Goal: Task Accomplishment & Management: Use online tool/utility

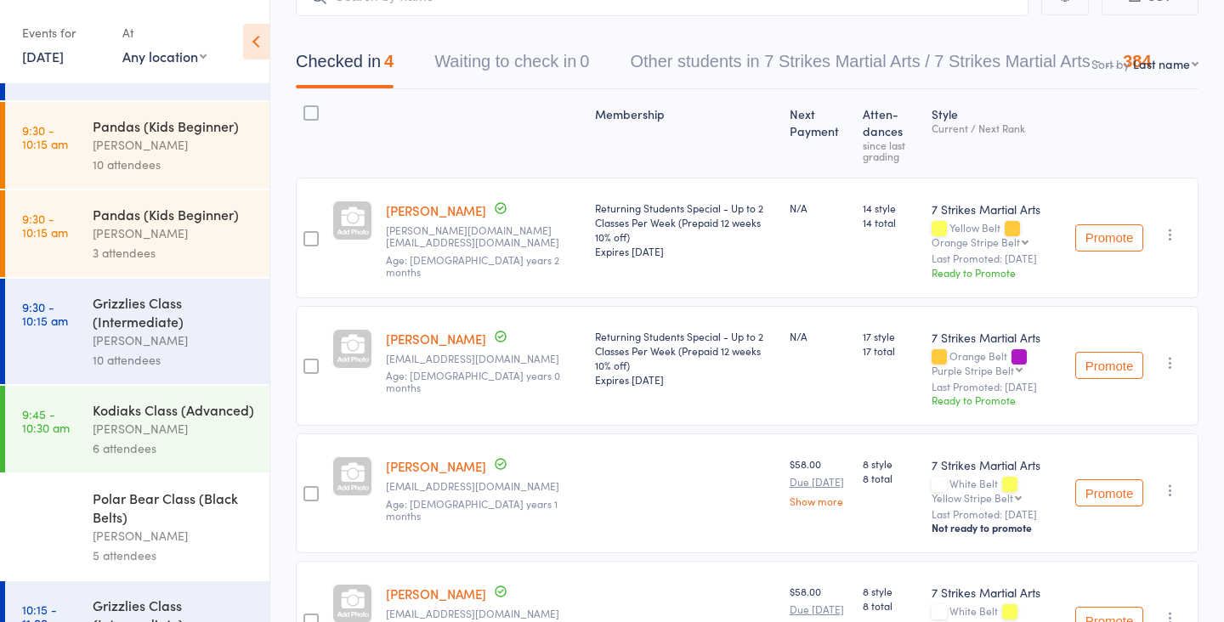
scroll to position [303, 0]
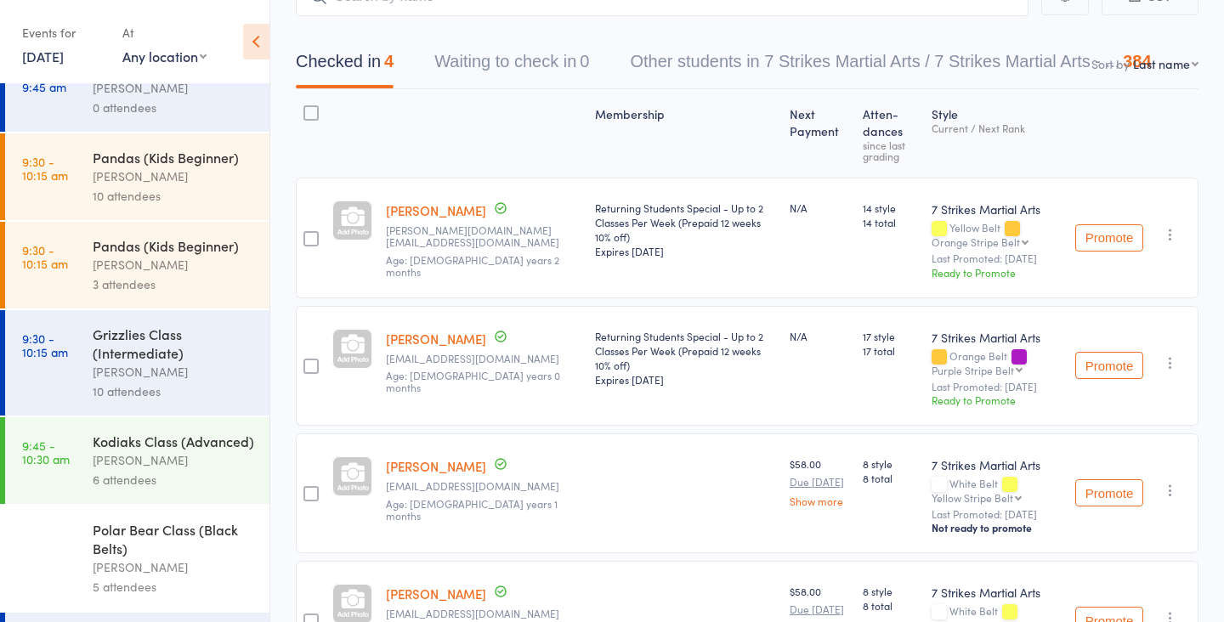
click at [150, 476] on div "6 attendees" at bounding box center [174, 480] width 162 height 20
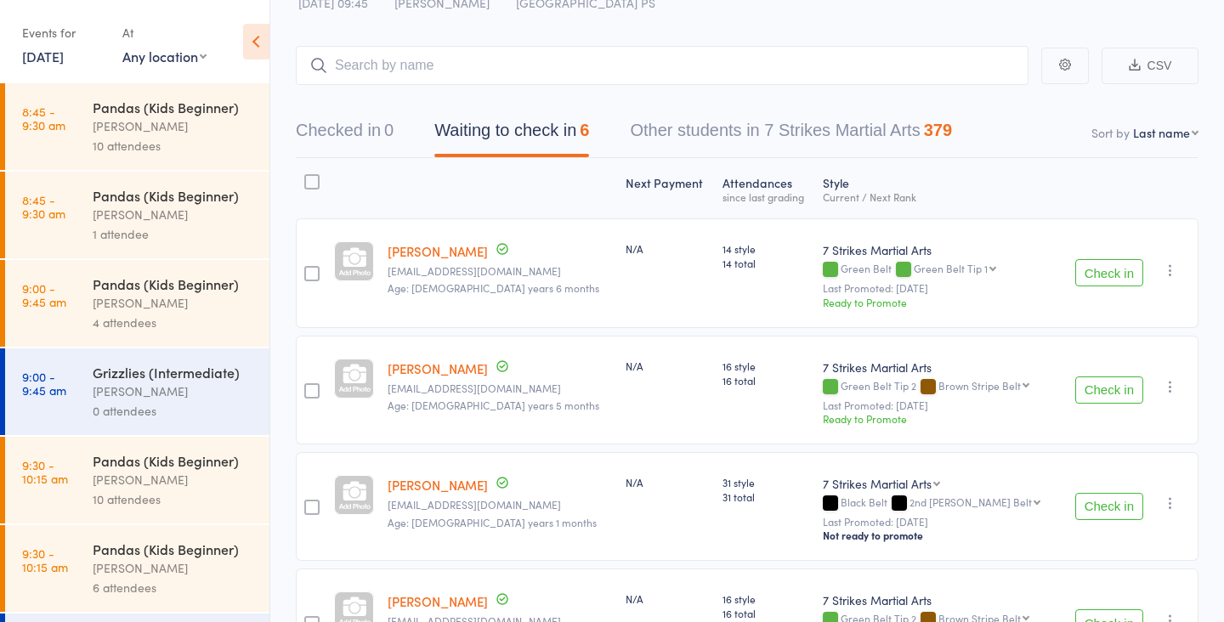
scroll to position [67, 0]
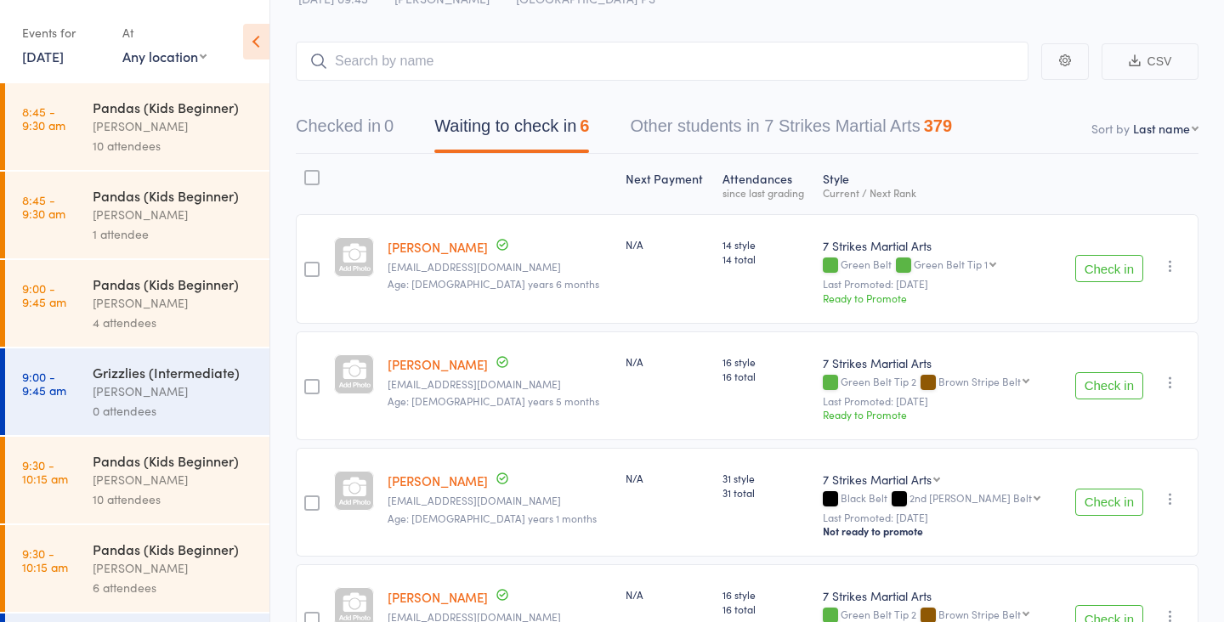
click at [1102, 390] on button "Check in" at bounding box center [1109, 385] width 68 height 27
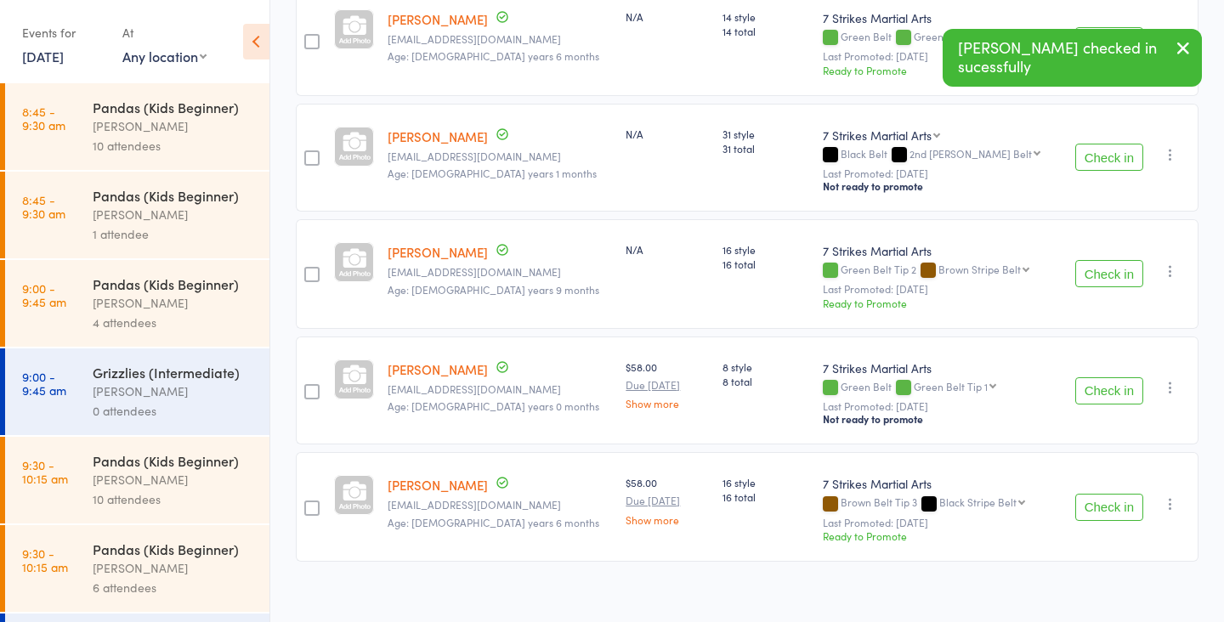
scroll to position [312, 0]
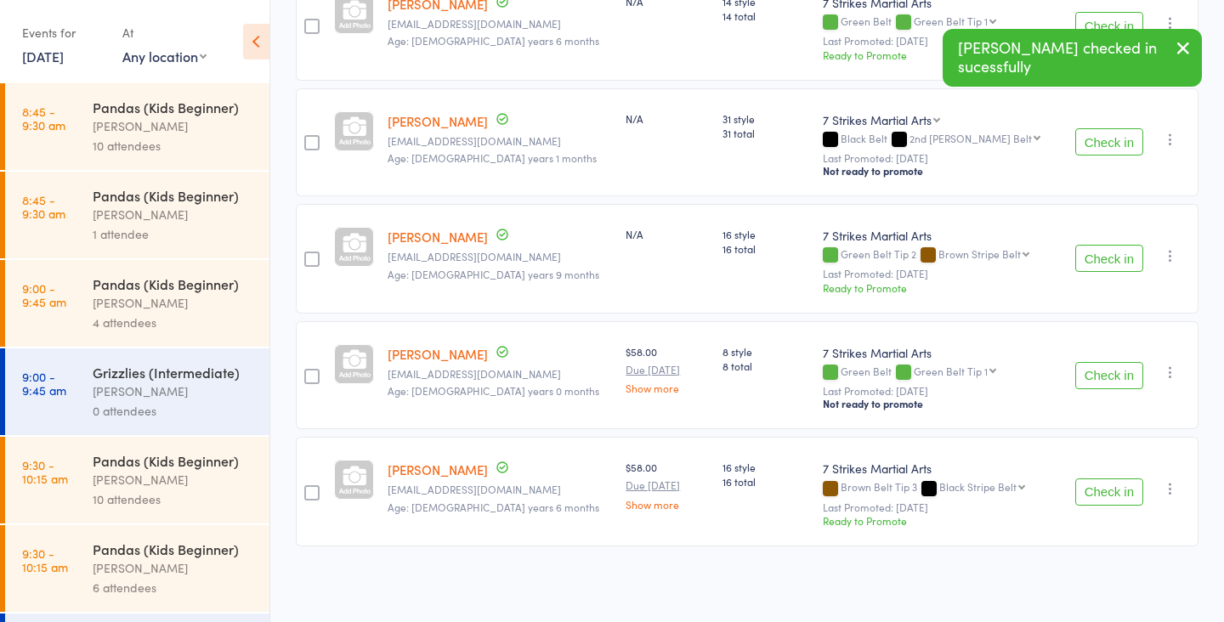
click at [1088, 500] on button "Check in" at bounding box center [1109, 492] width 68 height 27
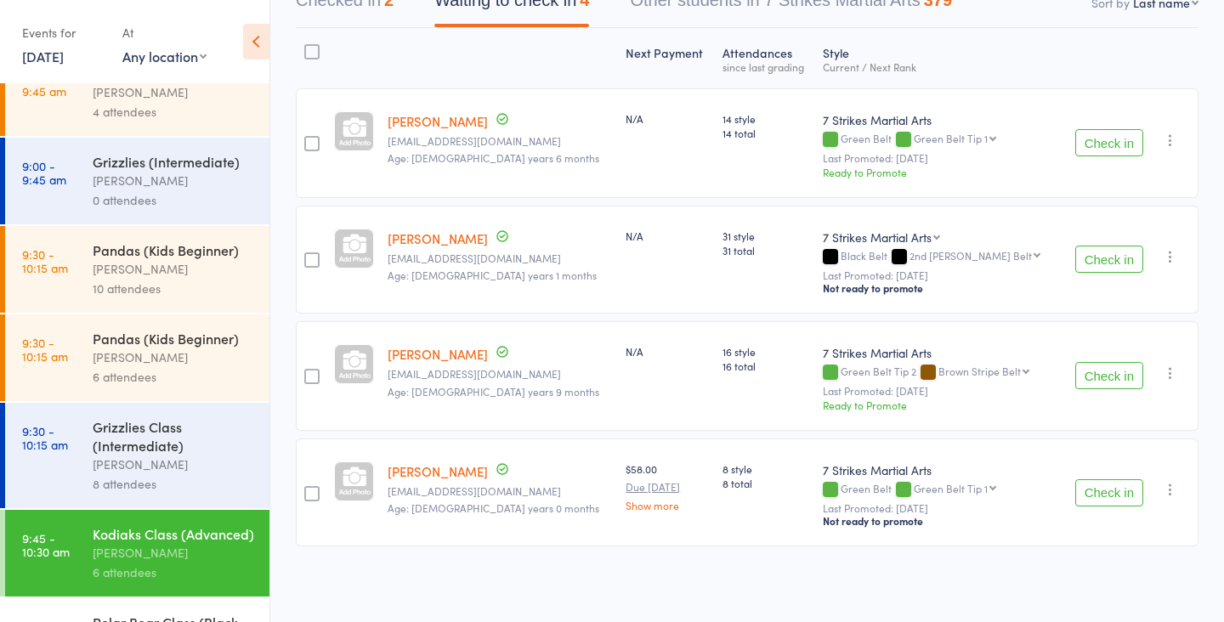
scroll to position [215, 0]
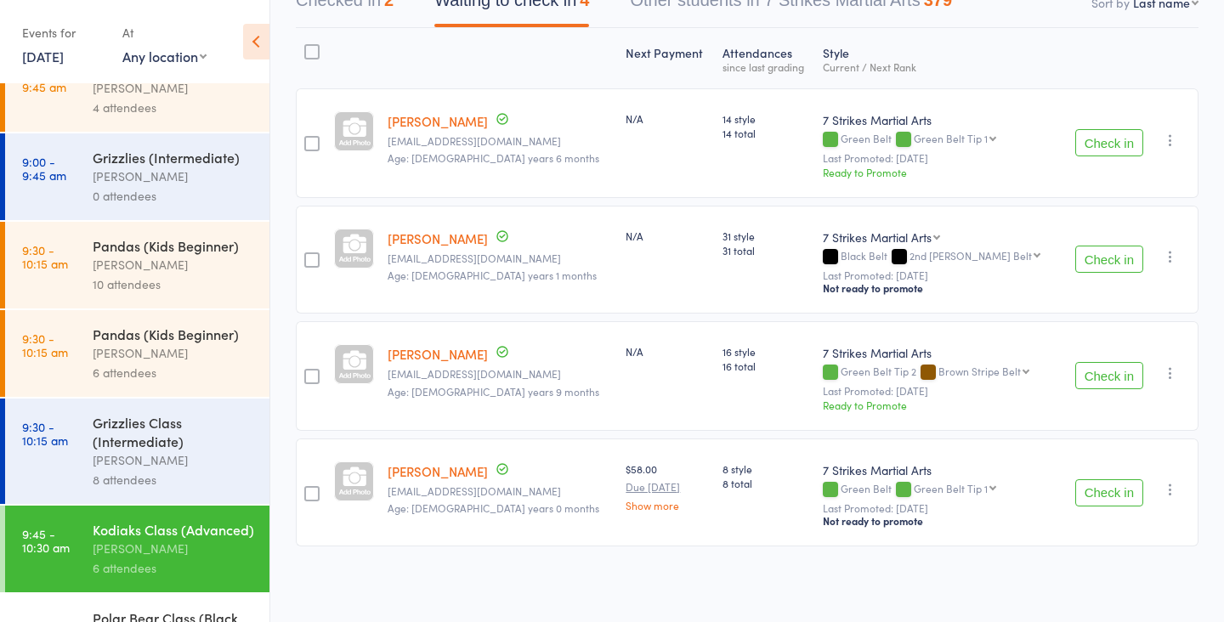
click at [1108, 144] on button "Check in" at bounding box center [1109, 142] width 68 height 27
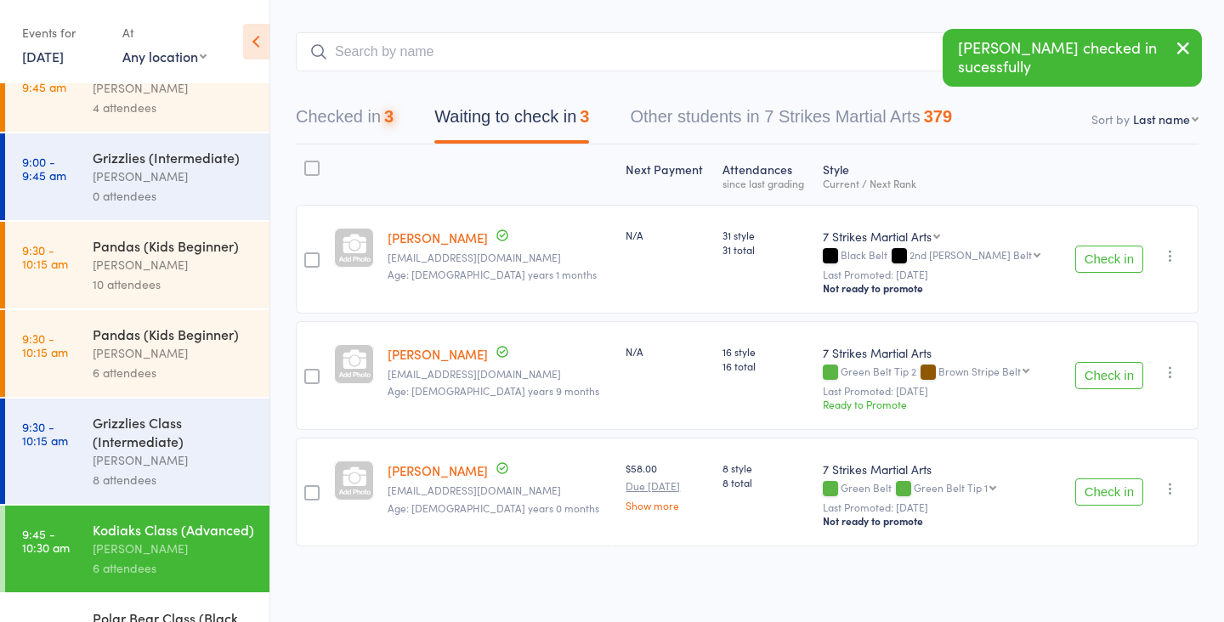
scroll to position [78, 0]
click at [1096, 375] on button "Check in" at bounding box center [1109, 375] width 68 height 27
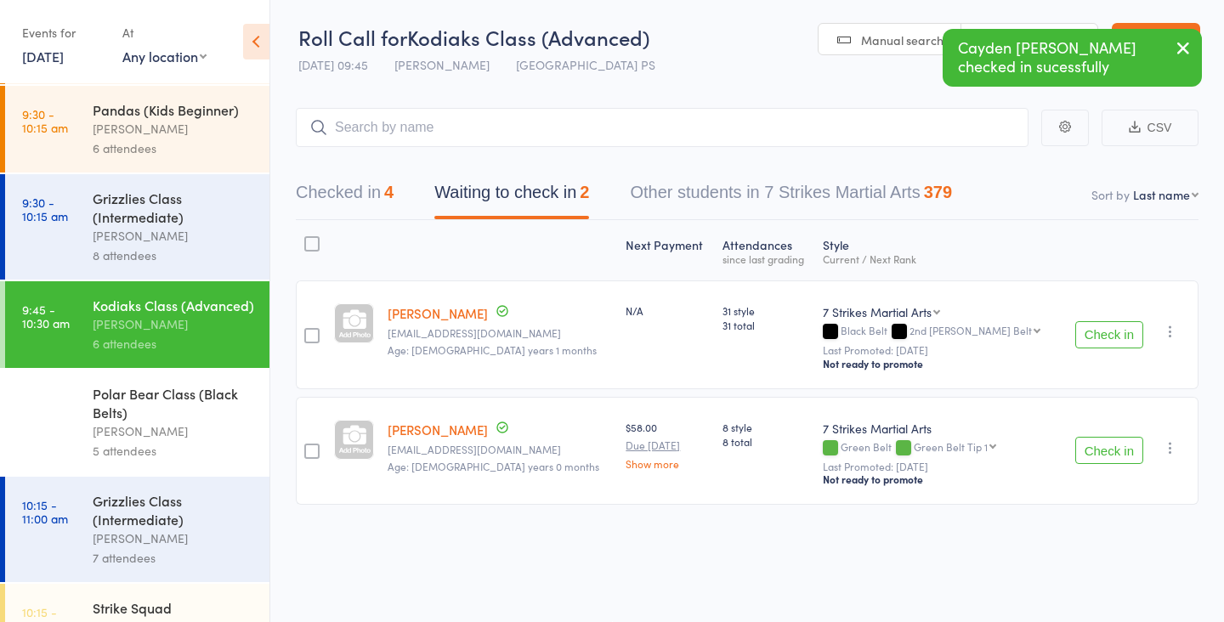
scroll to position [496, 0]
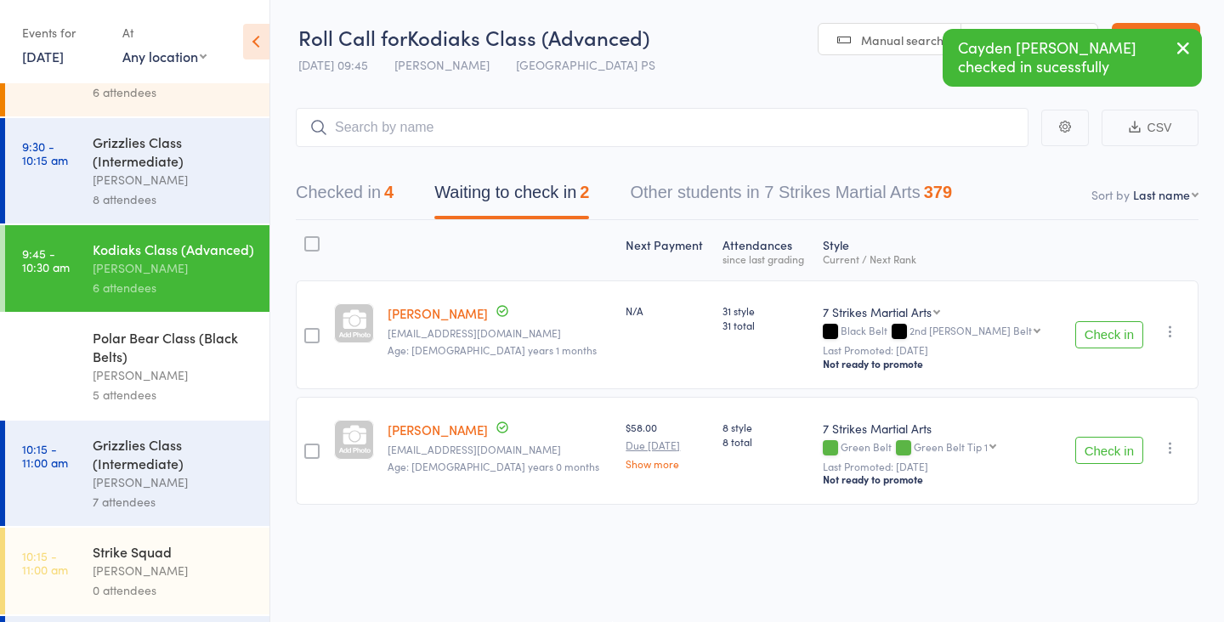
click at [87, 393] on link "9:45 - 10:30 am Polar Bear Class (Black Belts) [PERSON_NAME] 5 attendees" at bounding box center [137, 366] width 264 height 105
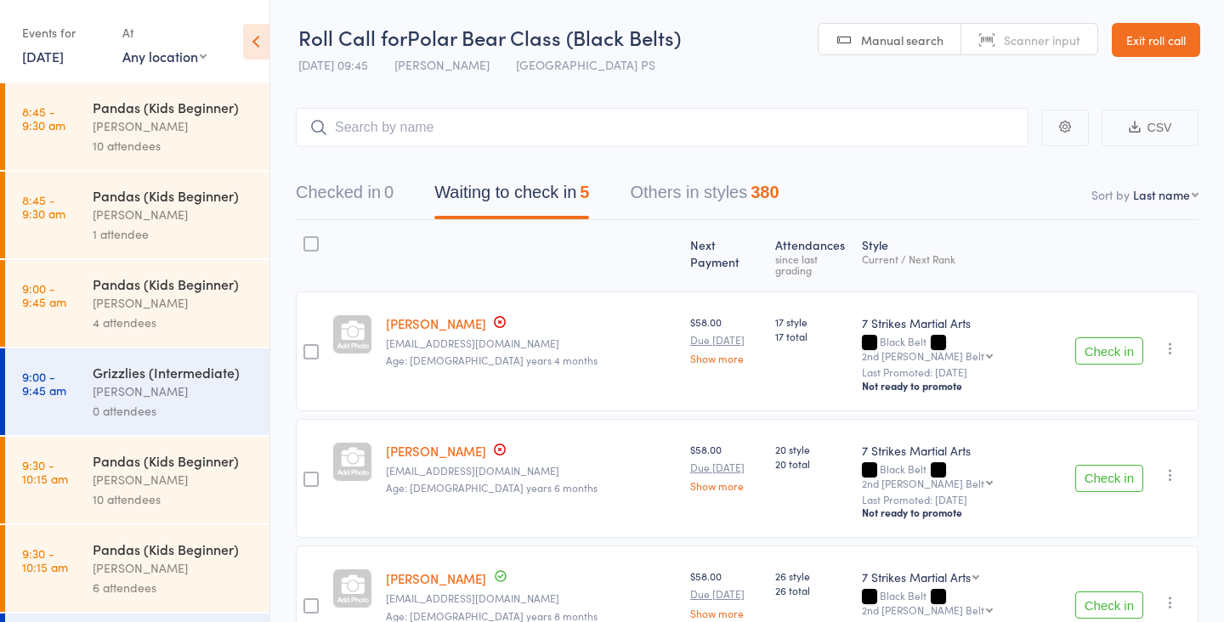
click at [1129, 337] on button "Check in" at bounding box center [1109, 350] width 68 height 27
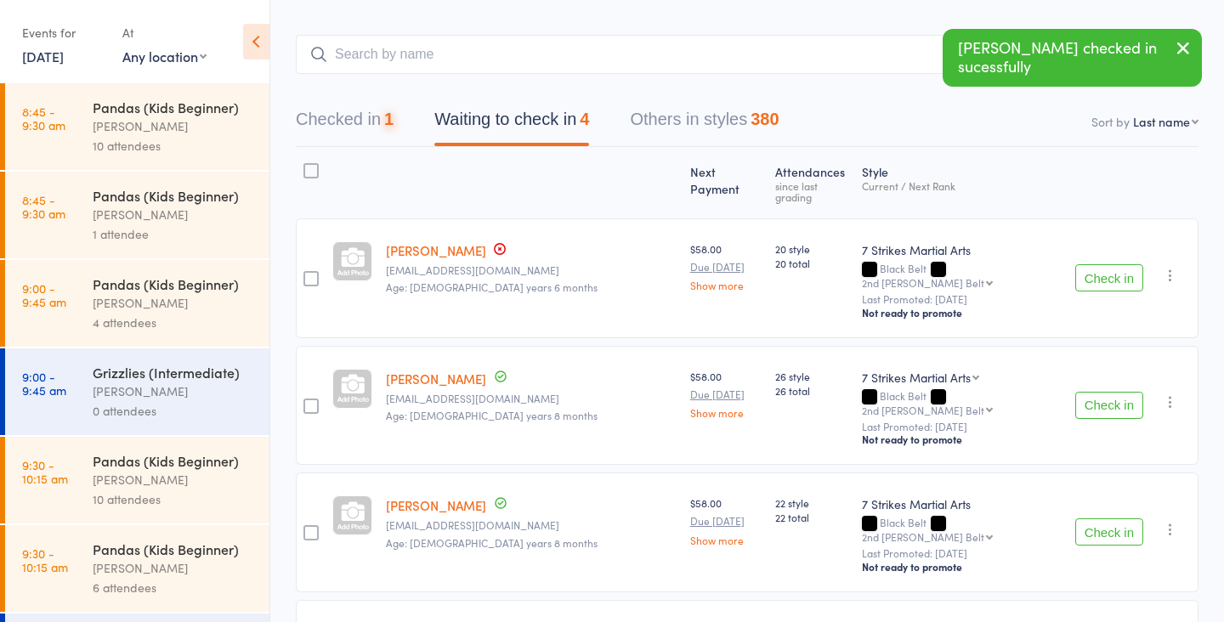
scroll to position [84, 0]
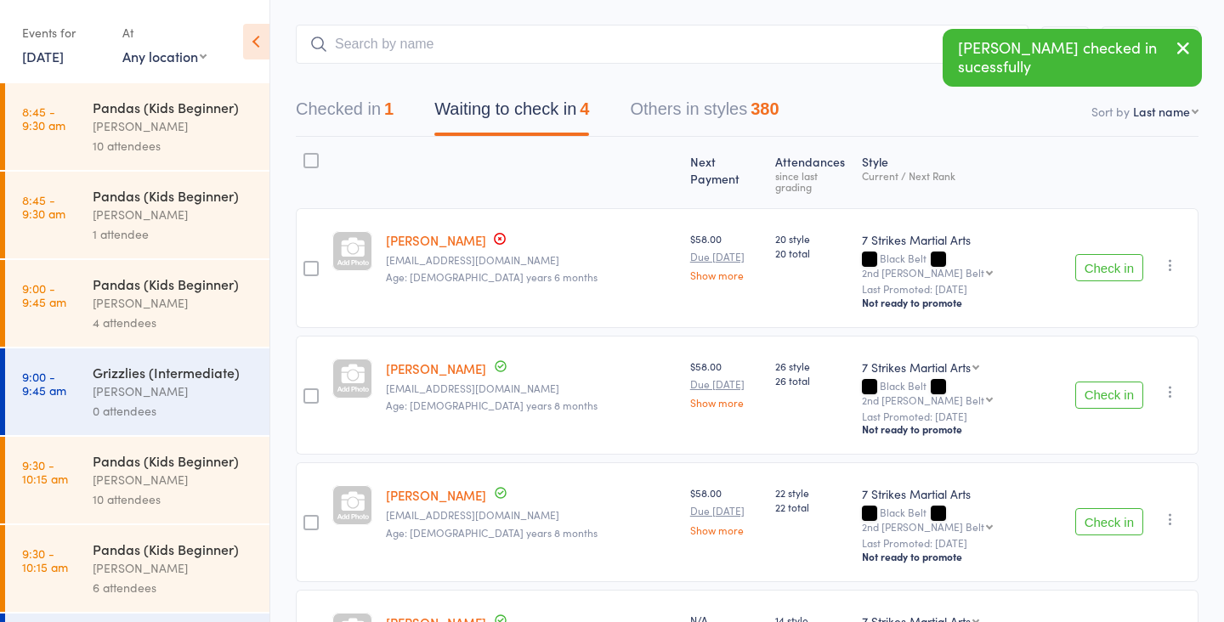
click at [1100, 382] on button "Check in" at bounding box center [1109, 395] width 68 height 27
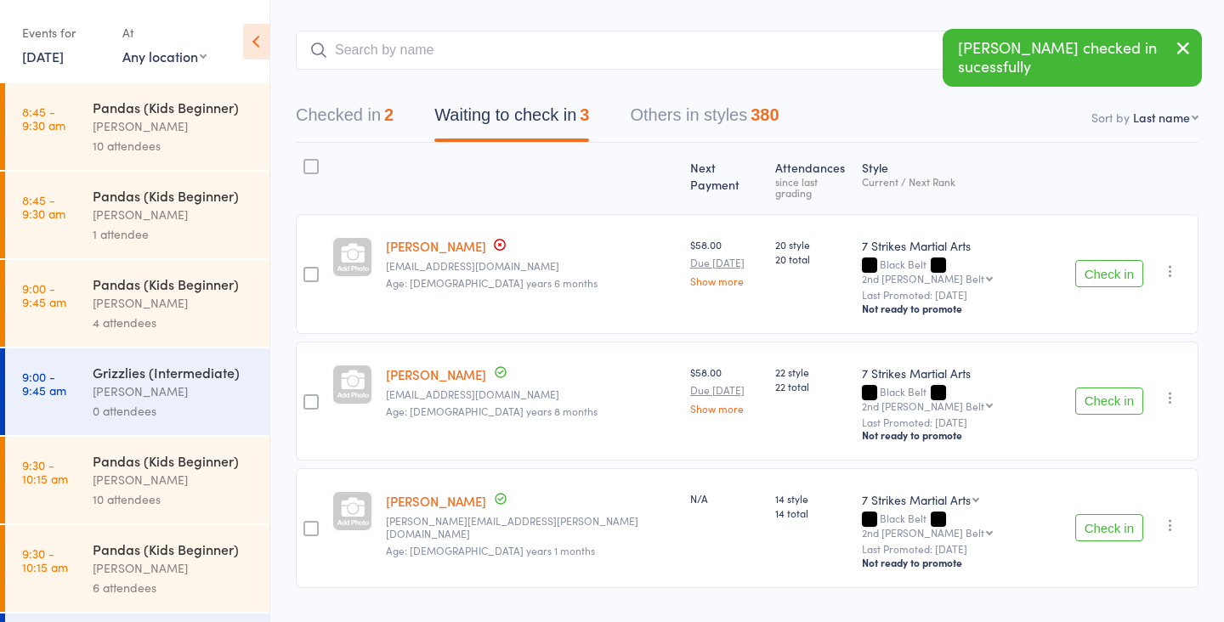
click at [1095, 388] on button "Check in" at bounding box center [1109, 401] width 68 height 27
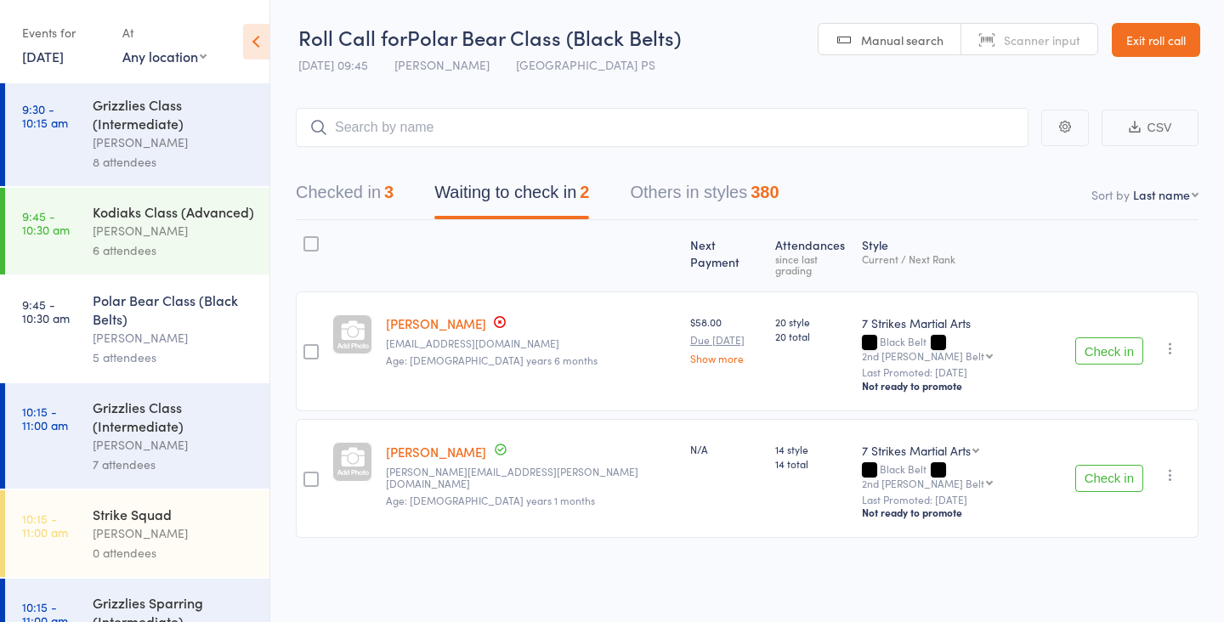
scroll to position [0, 0]
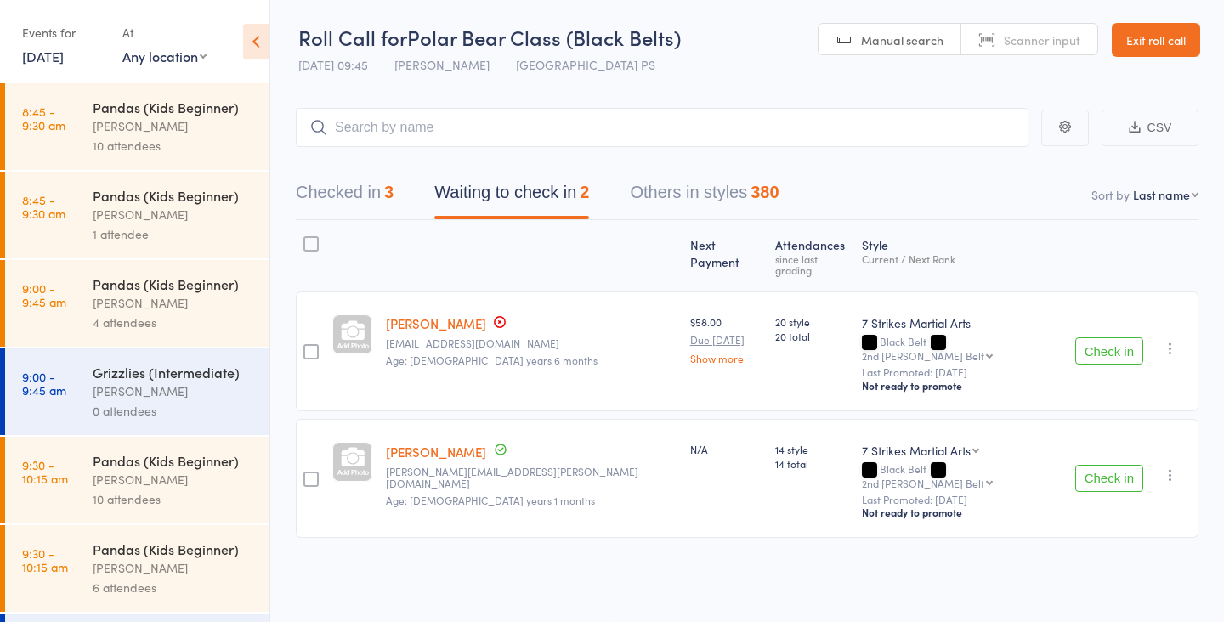
click at [1132, 340] on button "Check in" at bounding box center [1109, 350] width 68 height 27
